Goal: Task Accomplishment & Management: Manage account settings

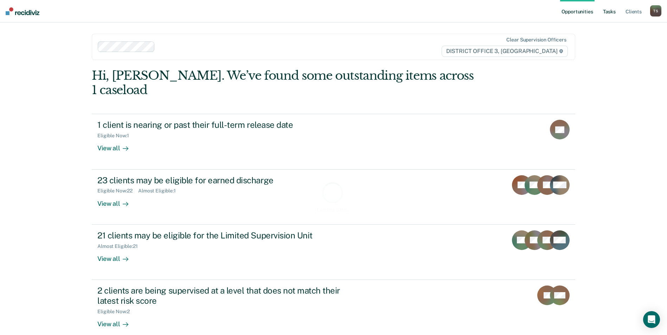
click at [609, 12] on link "Tasks" at bounding box center [608, 11] width 15 height 22
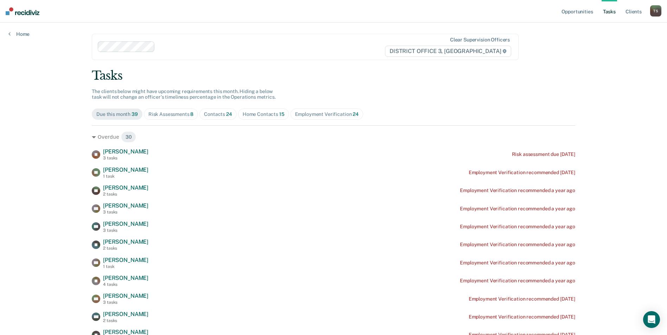
click at [222, 111] on div "Contacts 24" at bounding box center [218, 114] width 28 height 6
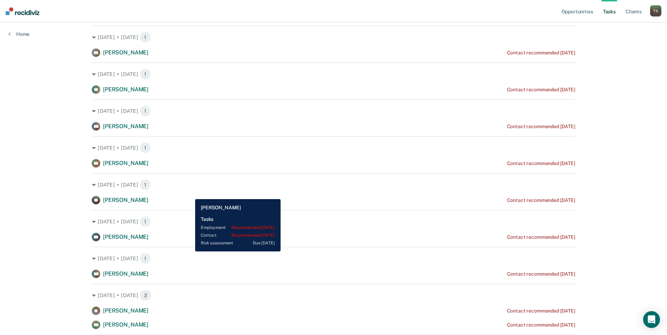
scroll to position [141, 0]
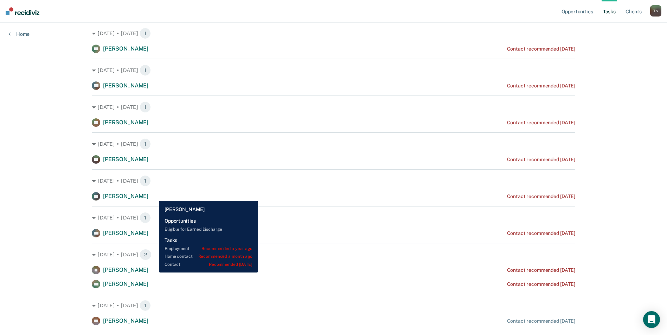
click at [148, 196] on span "[PERSON_NAME]" at bounding box center [125, 196] width 45 height 7
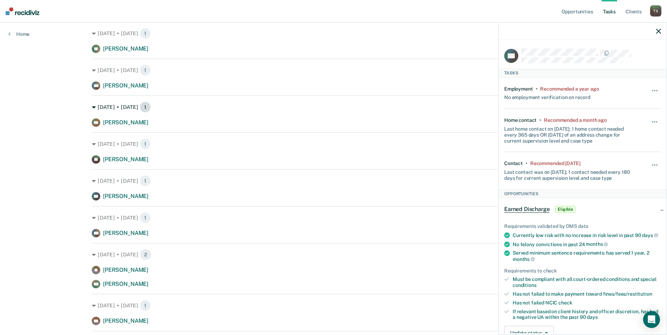
click at [360, 109] on div "Aug. 15 • Friday 1" at bounding box center [333, 107] width 483 height 11
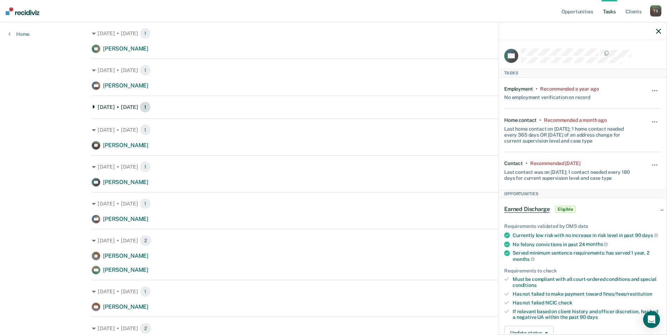
click at [360, 109] on div "Aug. 15 • Friday 1" at bounding box center [333, 107] width 483 height 11
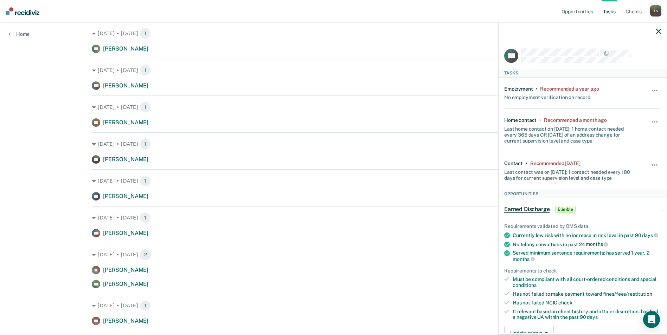
click at [658, 31] on icon "button" at bounding box center [658, 31] width 5 height 5
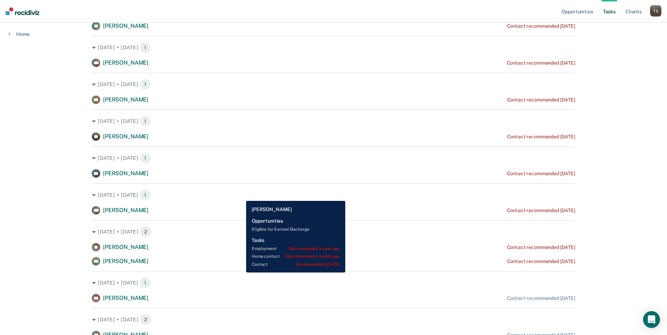
scroll to position [176, 0]
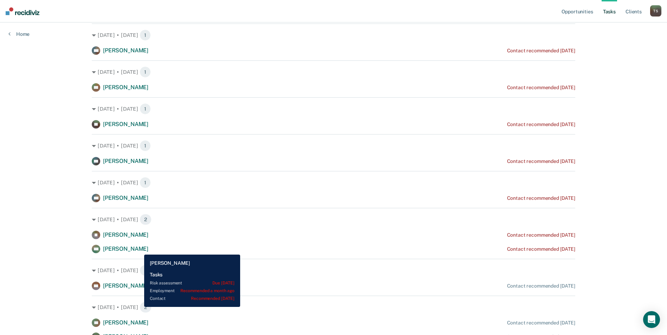
click at [139, 249] on span "[PERSON_NAME]" at bounding box center [125, 249] width 45 height 7
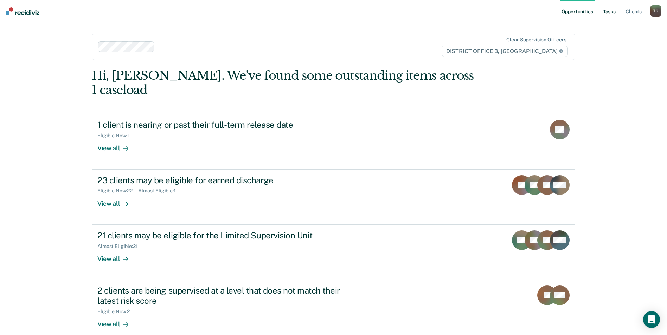
click at [610, 12] on link "Tasks" at bounding box center [608, 11] width 15 height 22
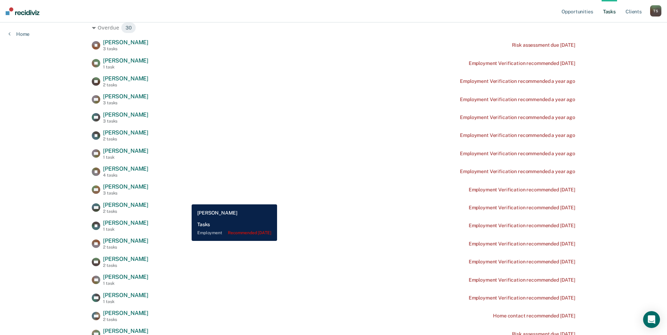
scroll to position [70, 0]
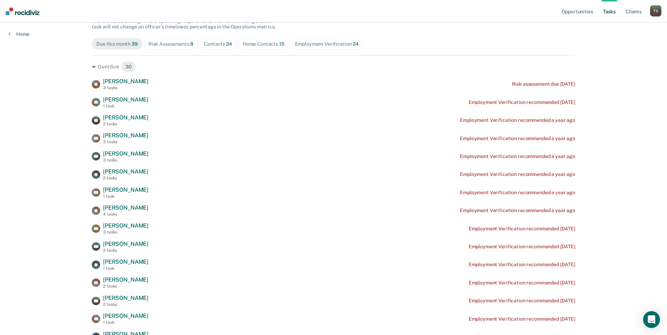
click at [213, 45] on div "Contacts 24" at bounding box center [218, 44] width 28 height 6
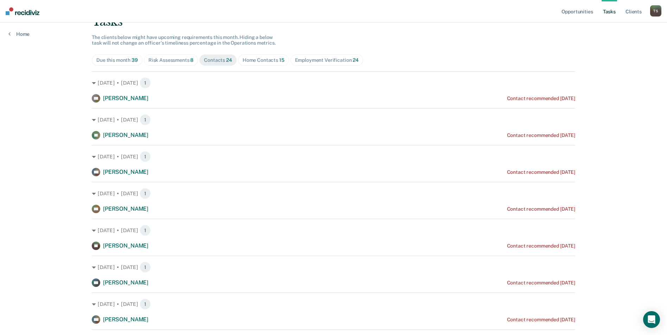
scroll to position [0, 0]
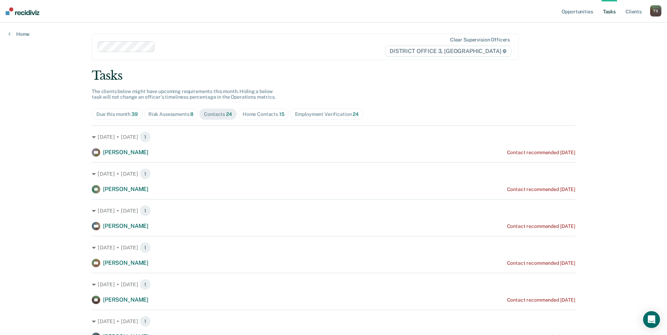
click at [267, 118] on span "Home Contacts 15" at bounding box center [263, 114] width 51 height 11
click at [633, 11] on link "Client s" at bounding box center [633, 11] width 19 height 22
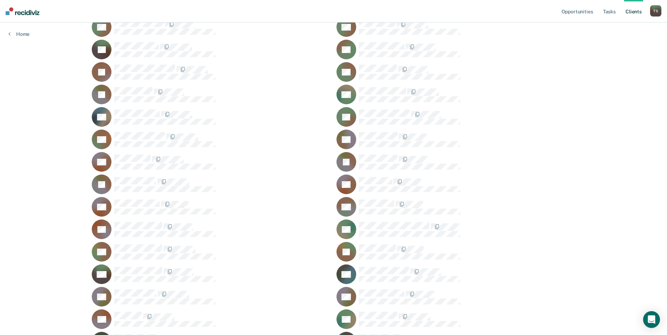
scroll to position [141, 0]
